Goal: Transaction & Acquisition: Book appointment/travel/reservation

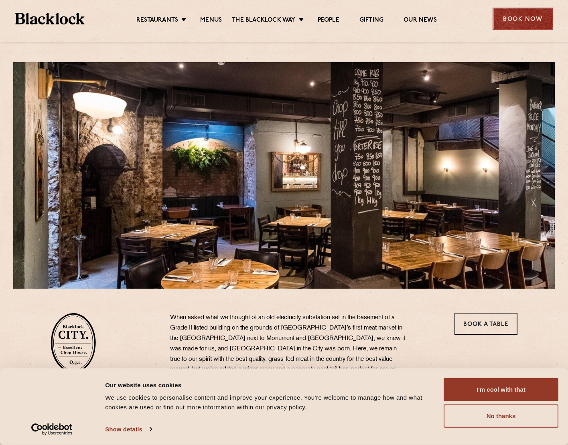
click at [522, 21] on div "Book Now" at bounding box center [522, 19] width 60 height 22
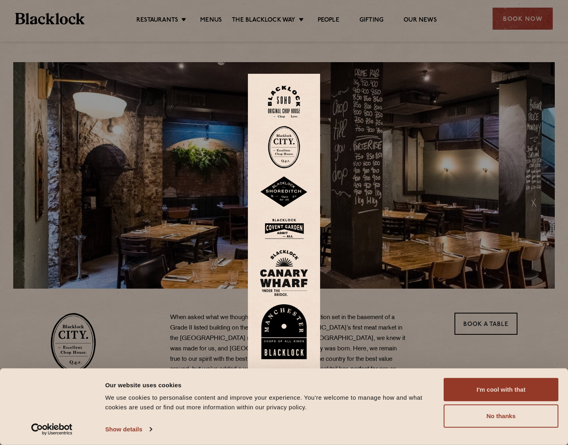
click at [294, 182] on img at bounding box center [284, 191] width 48 height 31
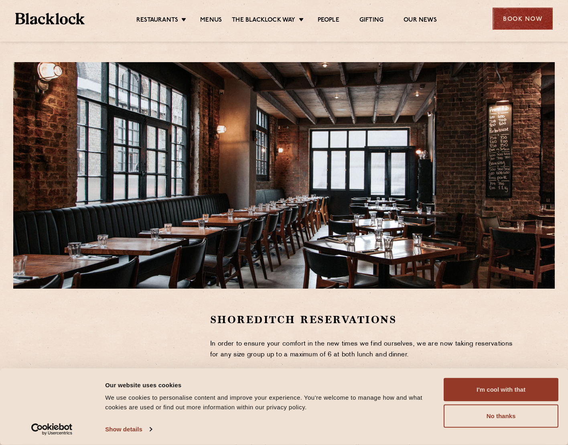
click at [516, 17] on div "Book Now" at bounding box center [522, 19] width 60 height 22
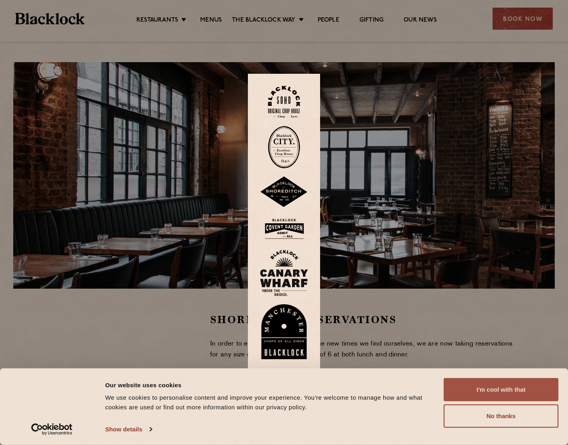
click at [517, 389] on button "I'm cool with that" at bounding box center [500, 389] width 115 height 23
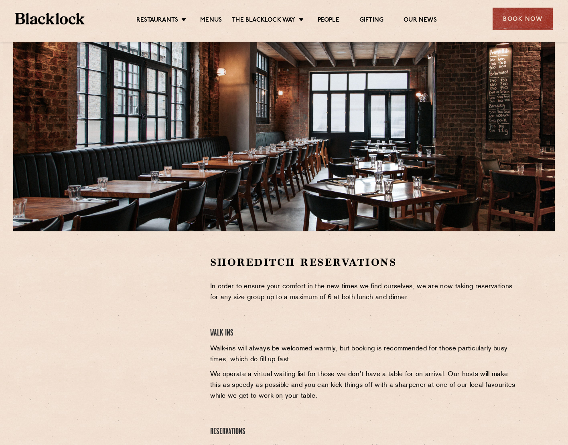
scroll to position [59, 0]
